Goal: Information Seeking & Learning: Learn about a topic

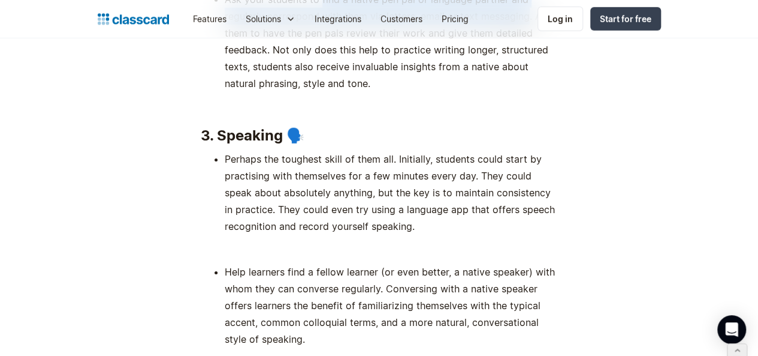
scroll to position [6396, 0]
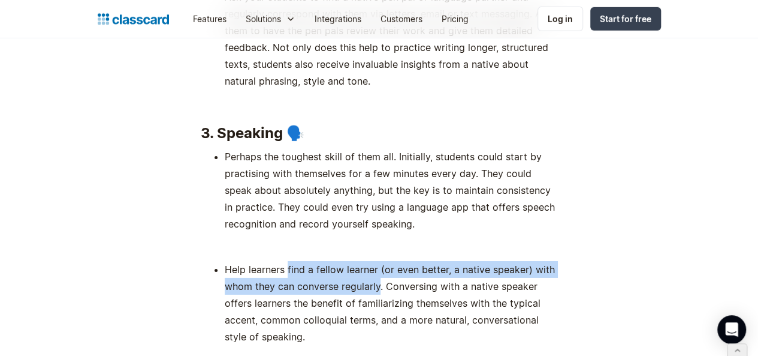
drag, startPoint x: 279, startPoint y: 133, endPoint x: 371, endPoint y: 149, distance: 92.7
click at [371, 261] on li "Help learners find a fellow learner (or even better, a native speaker) with who…" at bounding box center [391, 303] width 333 height 84
copy li "find a fellow learner (or even better, a native speaker) with whom they can con…"
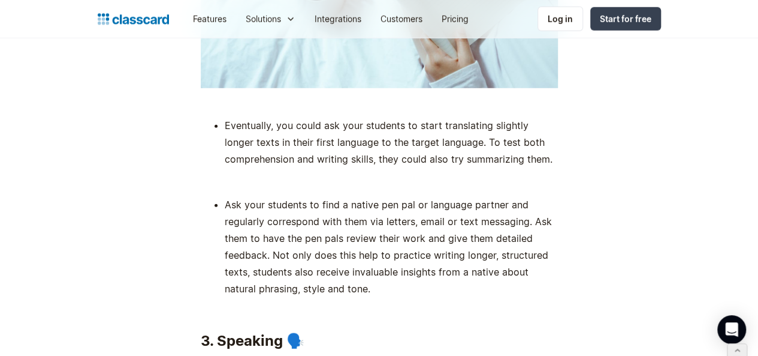
scroll to position [6191, 0]
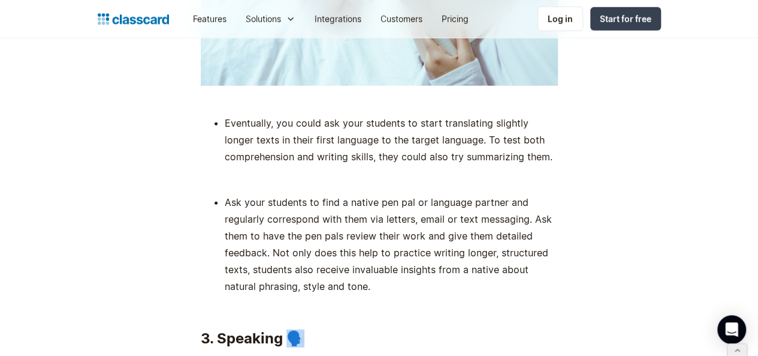
click at [285, 329] on strong "3. Speaking 🗣️" at bounding box center [253, 337] width 104 height 17
copy strong "🗣️"
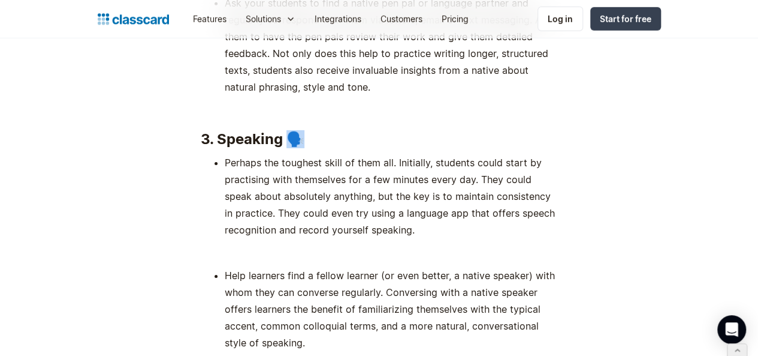
scroll to position [6458, 0]
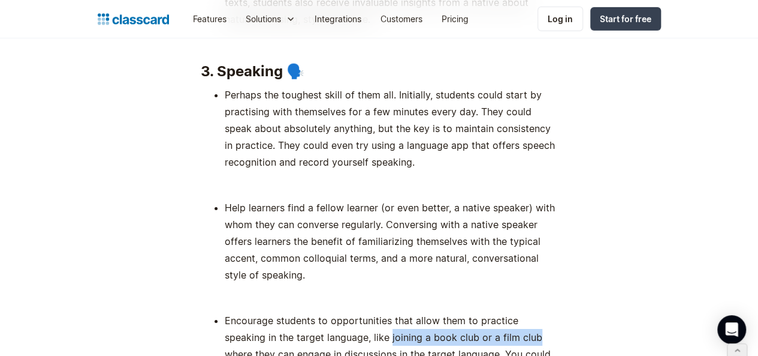
drag, startPoint x: 327, startPoint y: 200, endPoint x: 475, endPoint y: 198, distance: 147.5
click at [475, 312] on li "Encourage students to opportunities that allow them to practice speaking in the…" at bounding box center [391, 362] width 333 height 101
copy li "joining a book club or a film club"
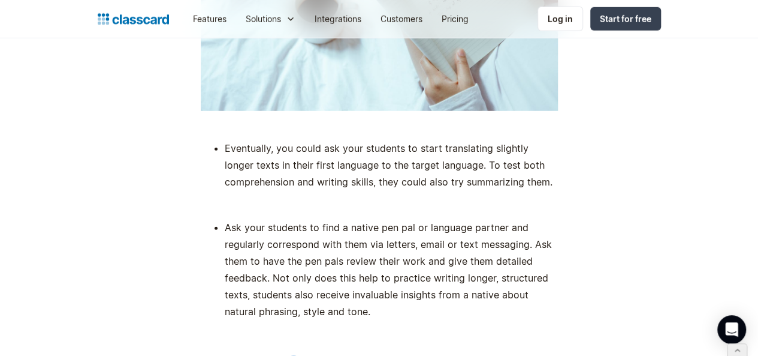
scroll to position [6227, 0]
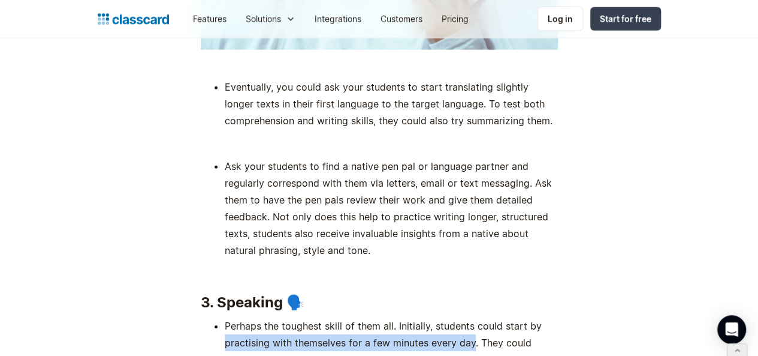
drag, startPoint x: 216, startPoint y: 206, endPoint x: 466, endPoint y: 207, distance: 250.6
click at [466, 317] on ul "Perhaps the toughest skill of them all. Initially, students could start by prac…" at bounding box center [379, 359] width 357 height 84
copy li "practising with themselves for a few minutes every day"
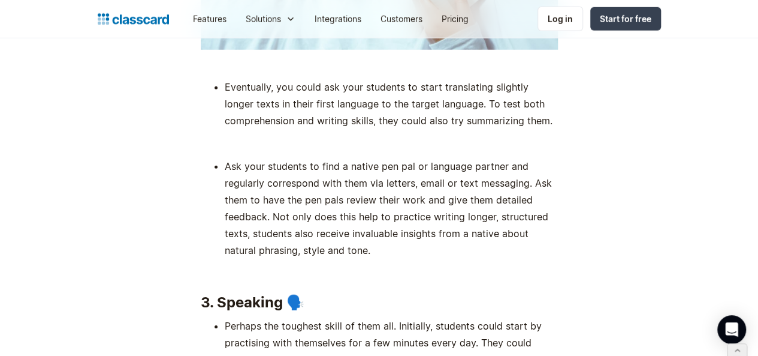
drag, startPoint x: 309, startPoint y: 234, endPoint x: 543, endPoint y: 240, distance: 234.5
click at [543, 317] on li "Perhaps the toughest skill of them all. Initially, students could start by prac…" at bounding box center [391, 359] width 333 height 84
copy li "using a language app that offers speech recognition"
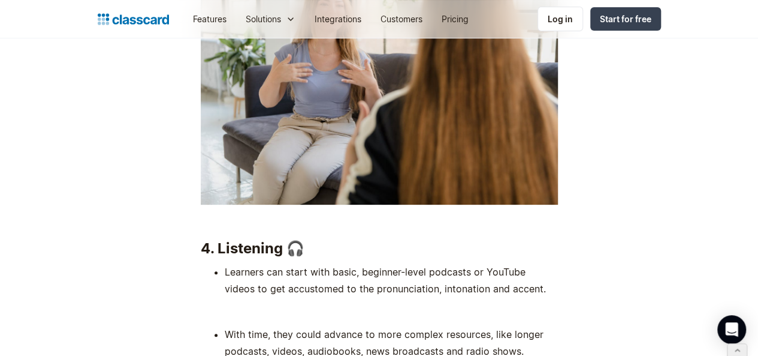
scroll to position [7019, 0]
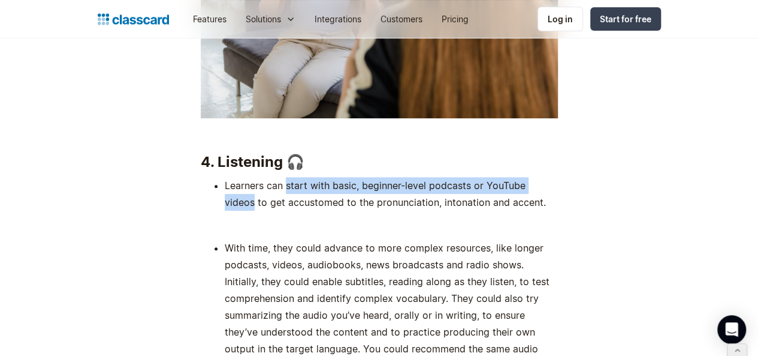
drag, startPoint x: 279, startPoint y: 58, endPoint x: 546, endPoint y: 62, distance: 267.5
click at [546, 177] on li "Learners can start with basic, beginner-level podcasts or YouTube videos to get…" at bounding box center [391, 194] width 333 height 34
copy li "start with basic, beginner-level podcasts or YouTube videos"
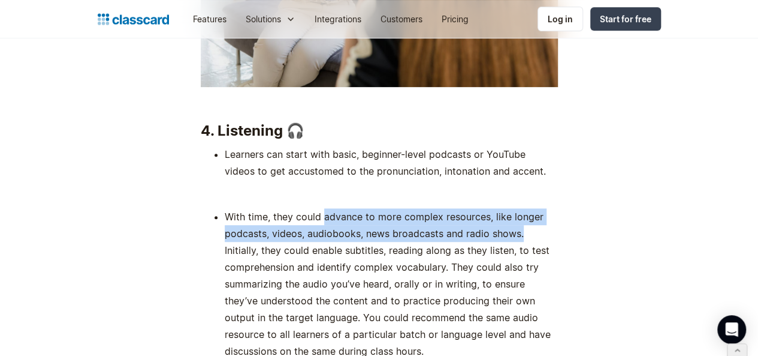
drag, startPoint x: 315, startPoint y: 91, endPoint x: 513, endPoint y: 101, distance: 197.6
click at [513, 208] on li "With time, they could advance to more complex resources, like longer podcasts, …" at bounding box center [391, 283] width 333 height 151
copy li "advance to more complex resources, like longer podcasts, videos, audiobooks, ne…"
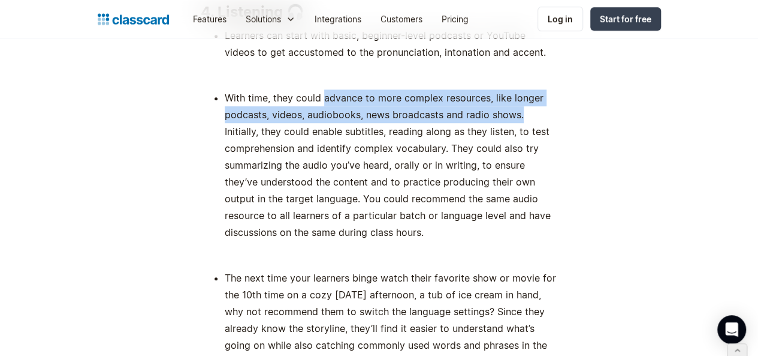
scroll to position [7081, 0]
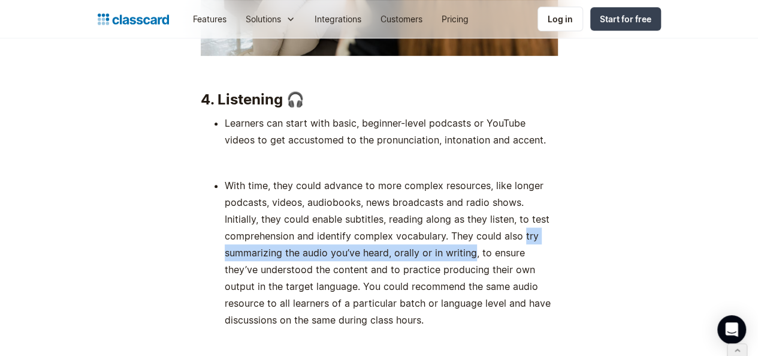
drag, startPoint x: 514, startPoint y: 106, endPoint x: 466, endPoint y: 122, distance: 50.6
click at [466, 177] on li "With time, they could advance to more complex resources, like longer podcasts, …" at bounding box center [391, 252] width 333 height 151
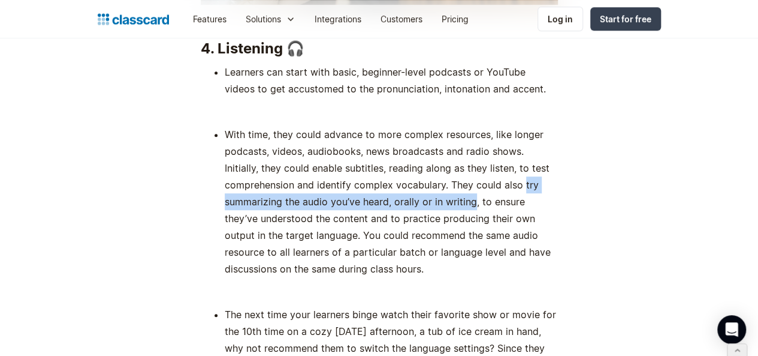
scroll to position [7147, 0]
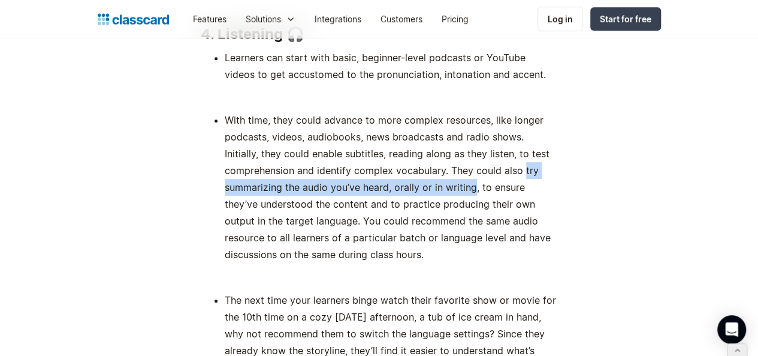
copy li "try summarizing the audio you’ve heard, orally or in writing"
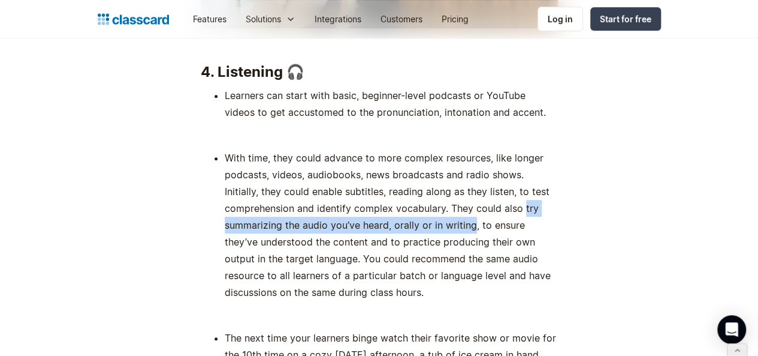
scroll to position [7107, 0]
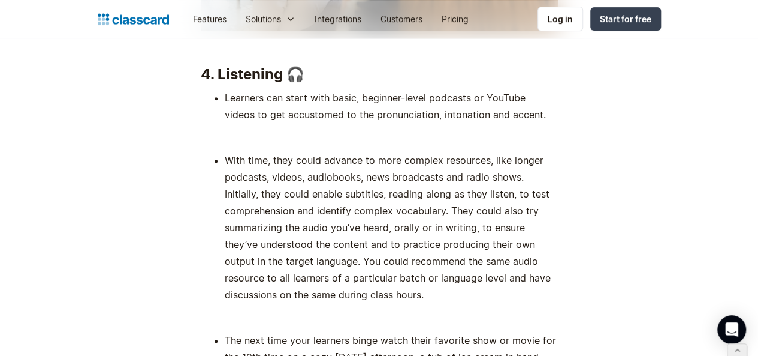
drag, startPoint x: 311, startPoint y: 246, endPoint x: 441, endPoint y: 245, distance: 130.1
copy li "switch the language settings"
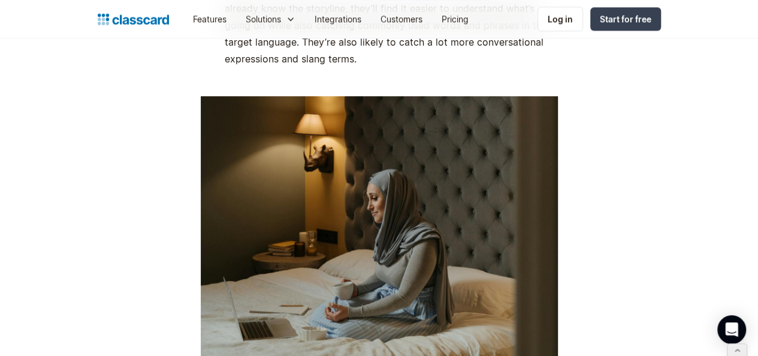
scroll to position [7600, 0]
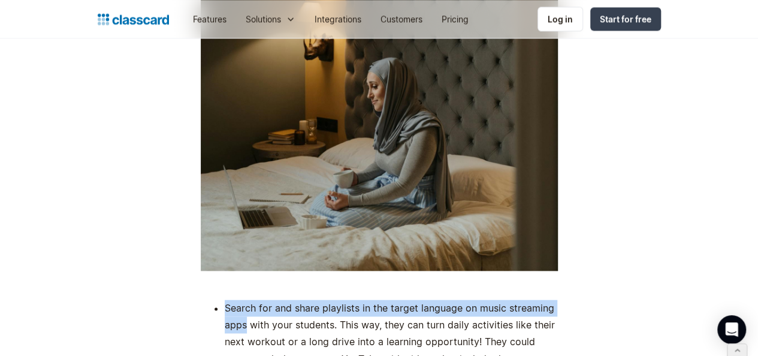
drag, startPoint x: 218, startPoint y: 174, endPoint x: 238, endPoint y: 193, distance: 27.1
click at [238, 299] on li "Search for and share playlists in the target language on music streaming apps w…" at bounding box center [391, 341] width 333 height 84
copy li "Search for and share playlists in the target language on music streaming apps"
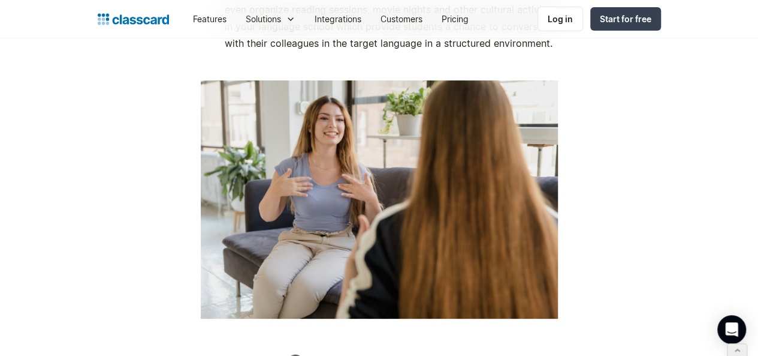
scroll to position [6818, 0]
drag, startPoint x: 306, startPoint y: 230, endPoint x: 284, endPoint y: 236, distance: 22.4
click at [284, 354] on h3 "4. Listening 🎧" at bounding box center [379, 363] width 357 height 18
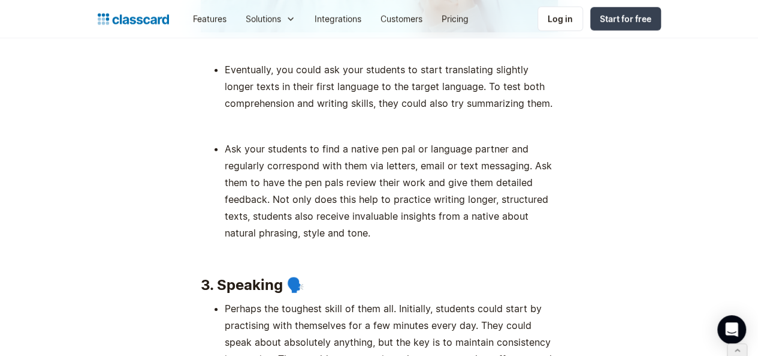
scroll to position [6104, 0]
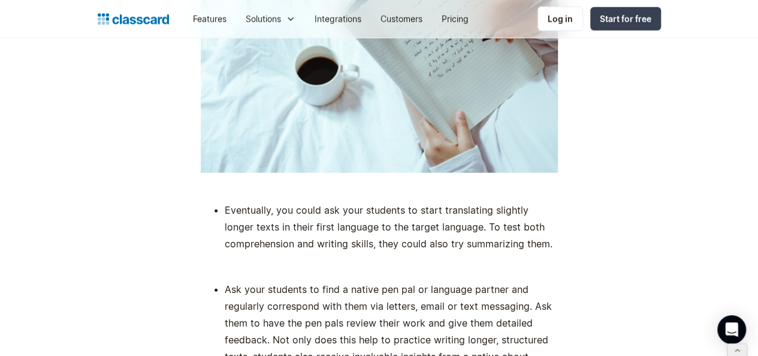
drag, startPoint x: 294, startPoint y: 287, endPoint x: 282, endPoint y: 286, distance: 12.6
drag, startPoint x: 282, startPoint y: 286, endPoint x: 308, endPoint y: 286, distance: 25.8
drag, startPoint x: 308, startPoint y: 286, endPoint x: 280, endPoint y: 286, distance: 27.6
drag, startPoint x: 280, startPoint y: 286, endPoint x: 307, endPoint y: 290, distance: 27.2
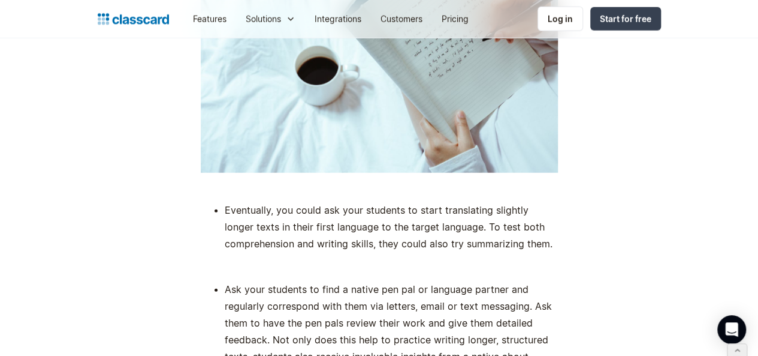
drag, startPoint x: 306, startPoint y: 290, endPoint x: 283, endPoint y: 290, distance: 23.4
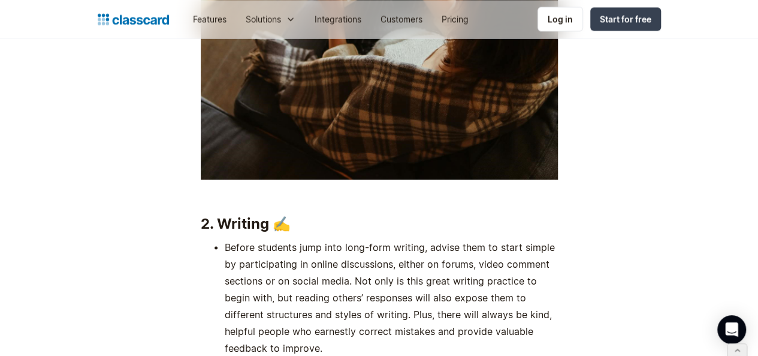
scroll to position [5524, 0]
drag, startPoint x: 285, startPoint y: 98, endPoint x: 267, endPoint y: 95, distance: 18.1
click at [267, 215] on h3 "2. Writing ✍️" at bounding box center [379, 224] width 357 height 18
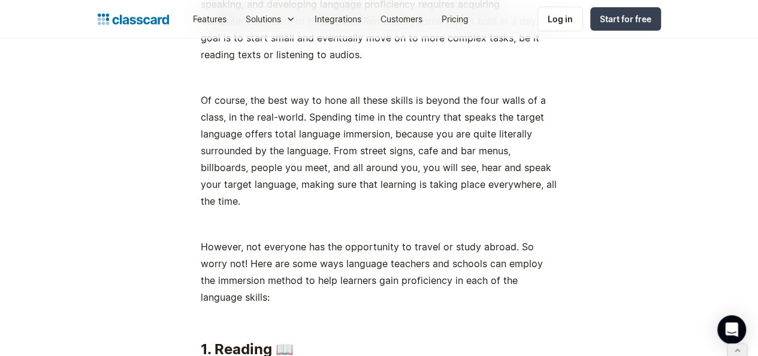
scroll to position [4581, 0]
drag, startPoint x: 285, startPoint y: 243, endPoint x: 273, endPoint y: 243, distance: 12.0
click at [273, 341] on h3 "1. Reading 📖" at bounding box center [379, 350] width 357 height 18
